Goal: Find contact information: Find contact information

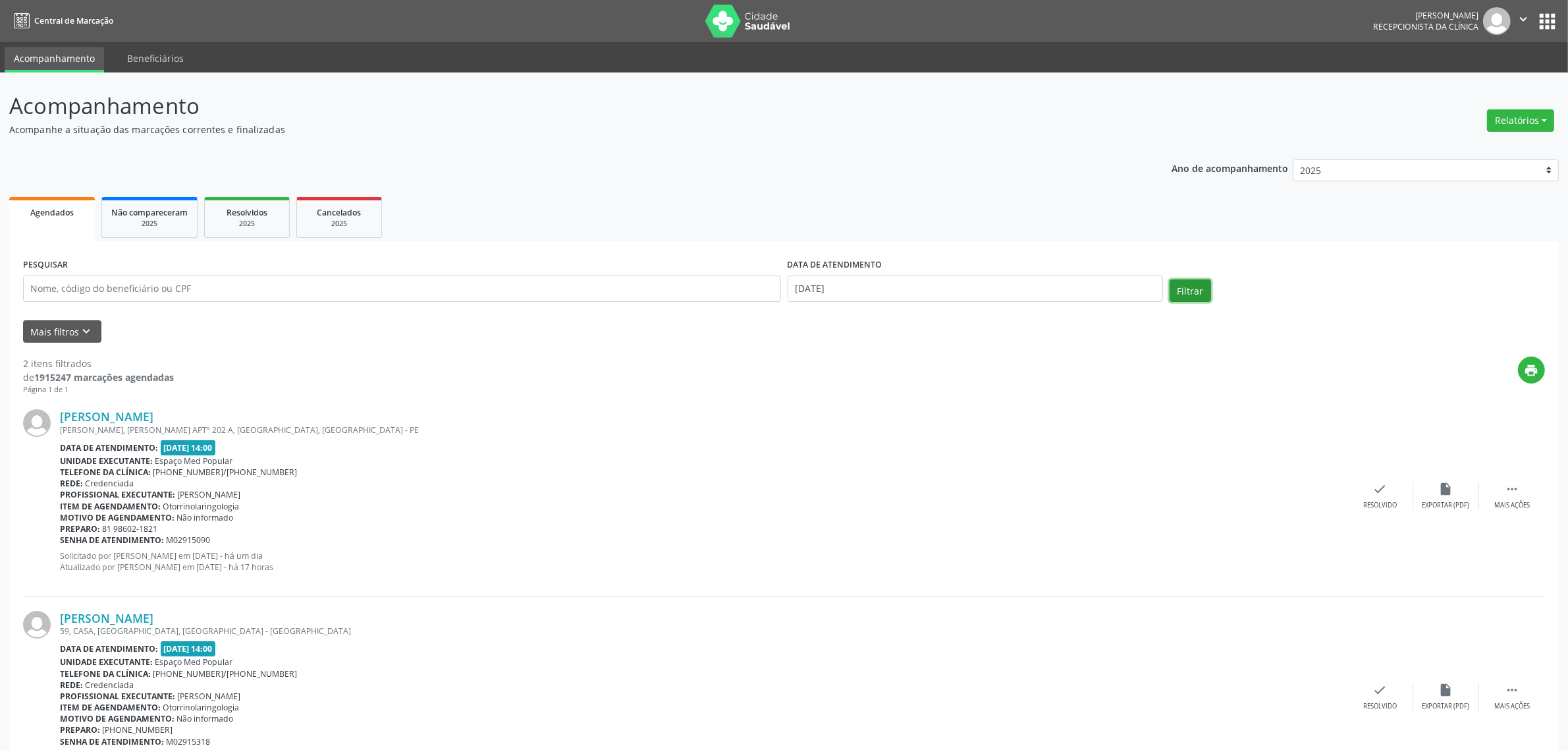
click at [1180, 295] on button "Filtrar" at bounding box center [1190, 291] width 41 height 23
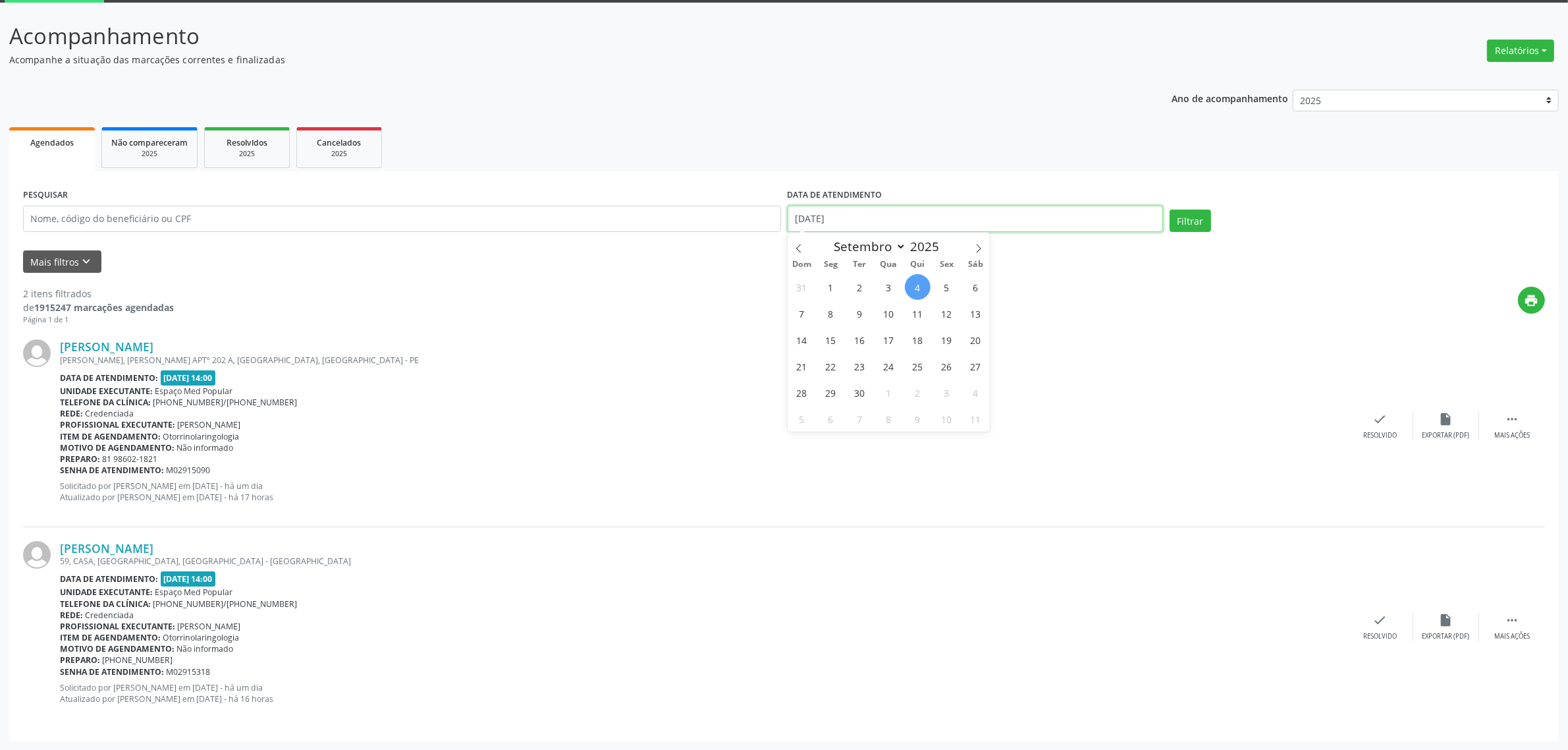
click at [885, 226] on input "[DATE]" at bounding box center [975, 218] width 375 height 26
click at [946, 288] on span "5" at bounding box center [947, 287] width 25 height 25
type input "[DATE]"
click at [946, 288] on span "5" at bounding box center [947, 287] width 25 height 25
click at [1187, 229] on button "Filtrar" at bounding box center [1190, 221] width 41 height 23
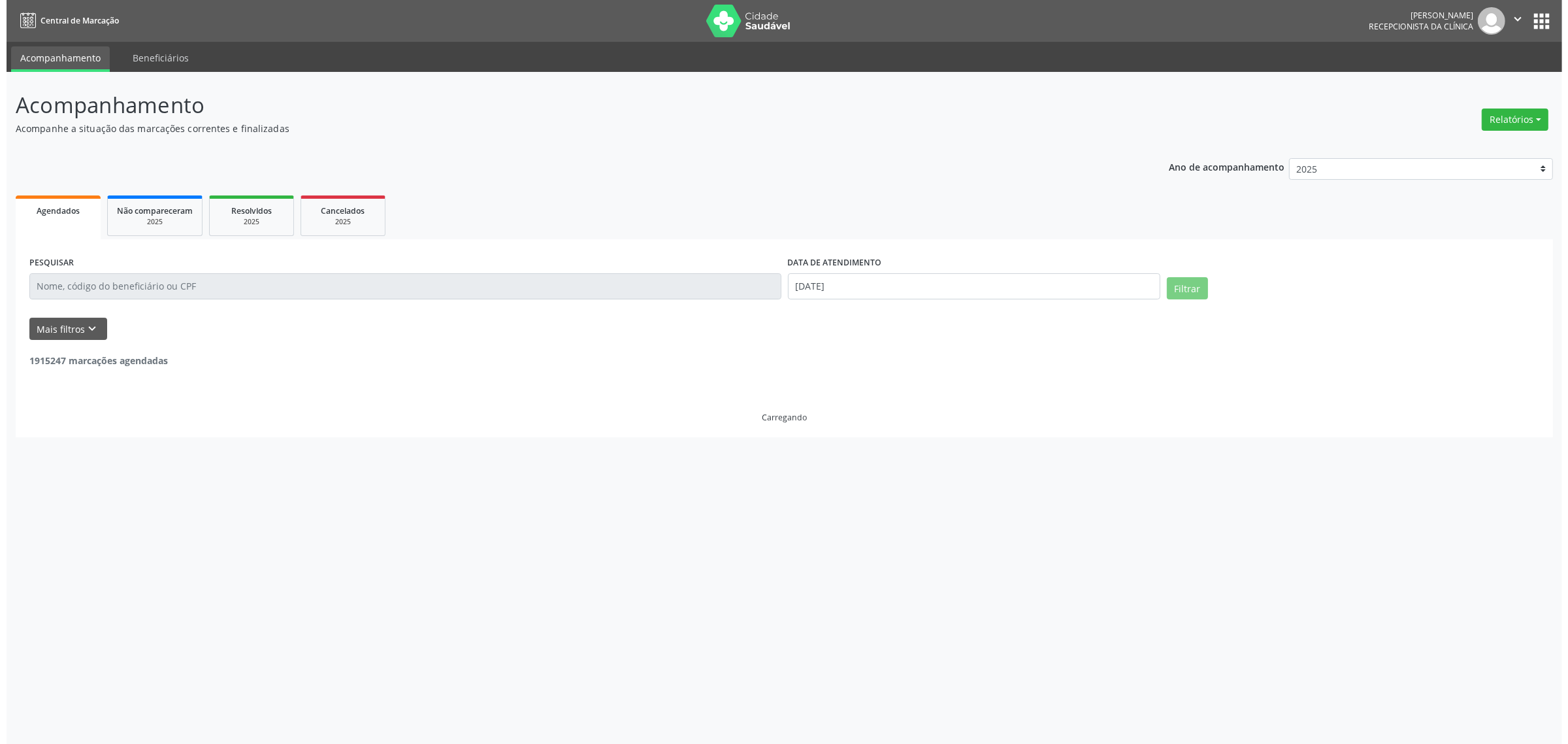
scroll to position [0, 0]
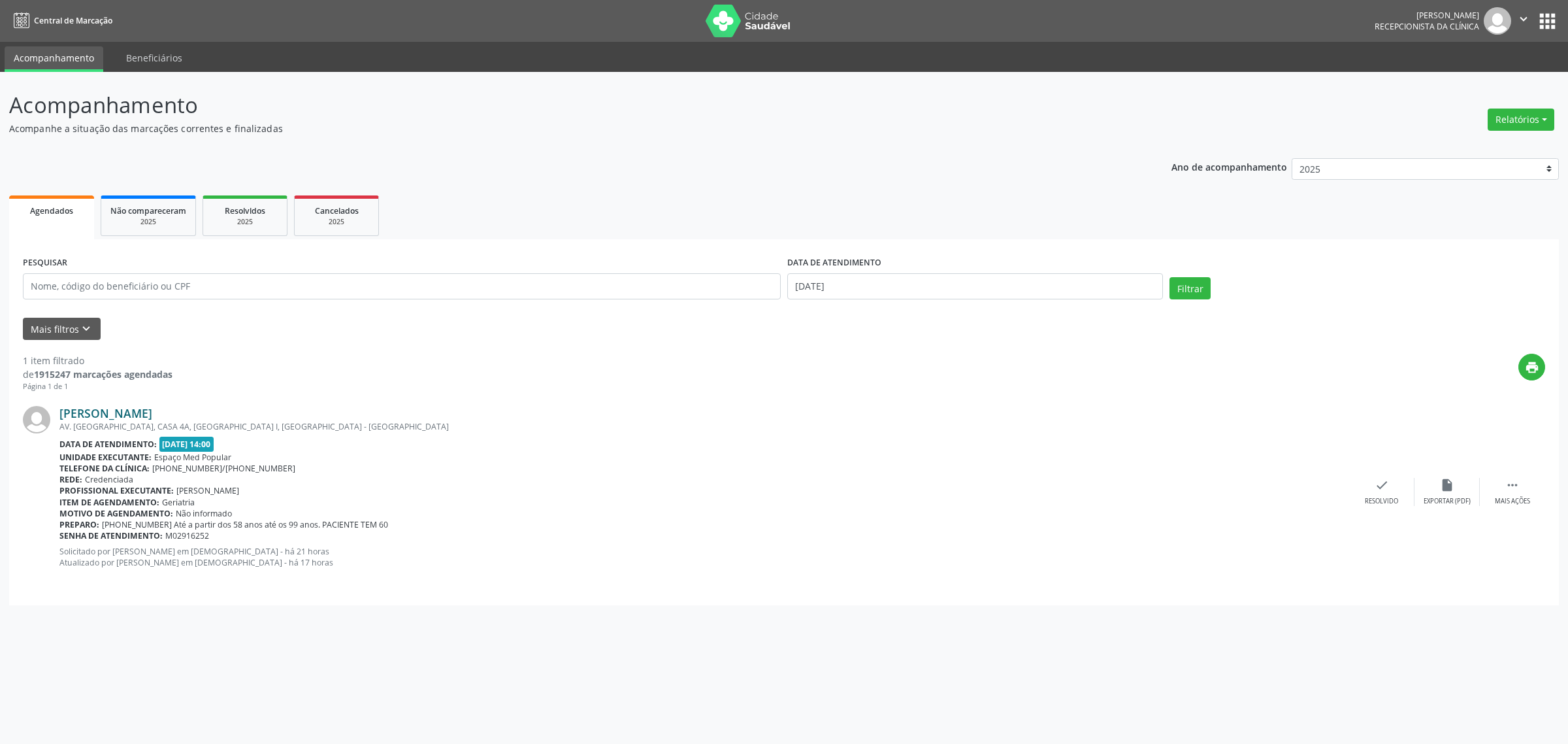
click at [152, 415] on link "[PERSON_NAME]" at bounding box center [106, 413] width 93 height 15
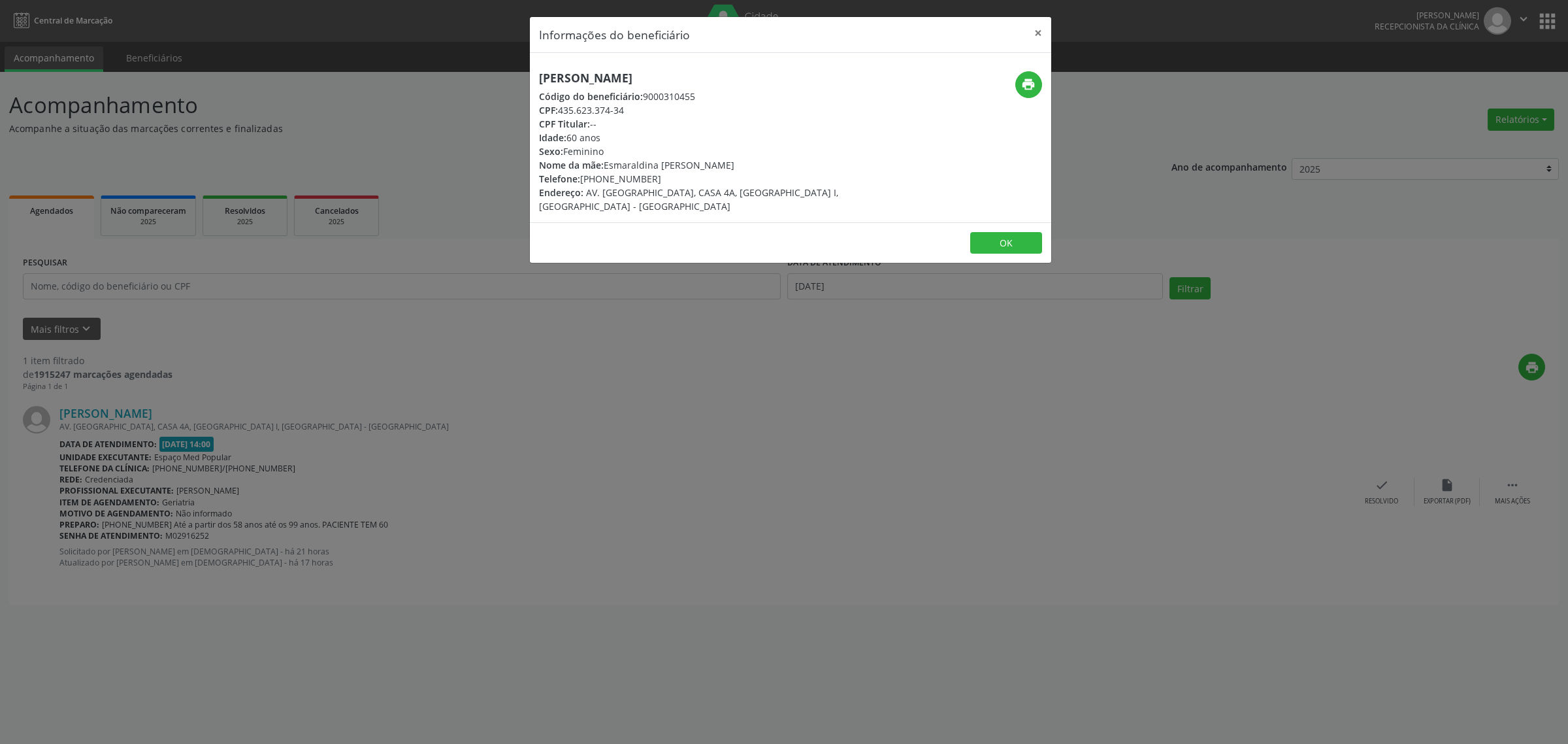
drag, startPoint x: 725, startPoint y: 74, endPoint x: 537, endPoint y: 84, distance: 188.3
click at [537, 84] on div "[PERSON_NAME] Código do beneficiário: 9000310455 CPF: 435.623.374-34 CPF Titula…" at bounding box center [703, 142] width 347 height 142
copy h5 "[PERSON_NAME]"
drag, startPoint x: 651, startPoint y: 178, endPoint x: 582, endPoint y: 184, distance: 69.3
click at [582, 184] on div "Telefone: [PHONE_NUMBER]" at bounding box center [703, 178] width 330 height 14
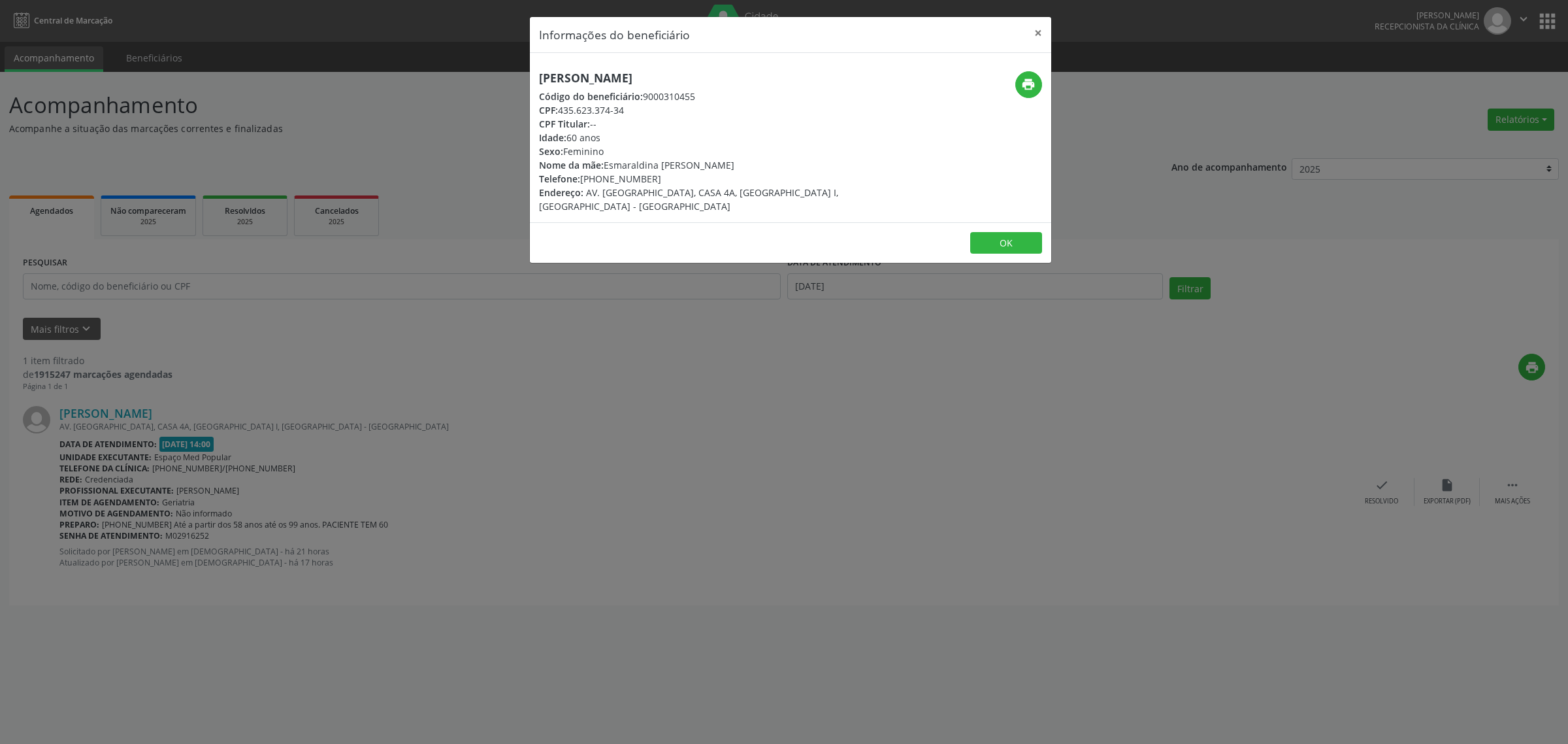
copy div "81) 99262-1600"
